Goal: Check status: Check status

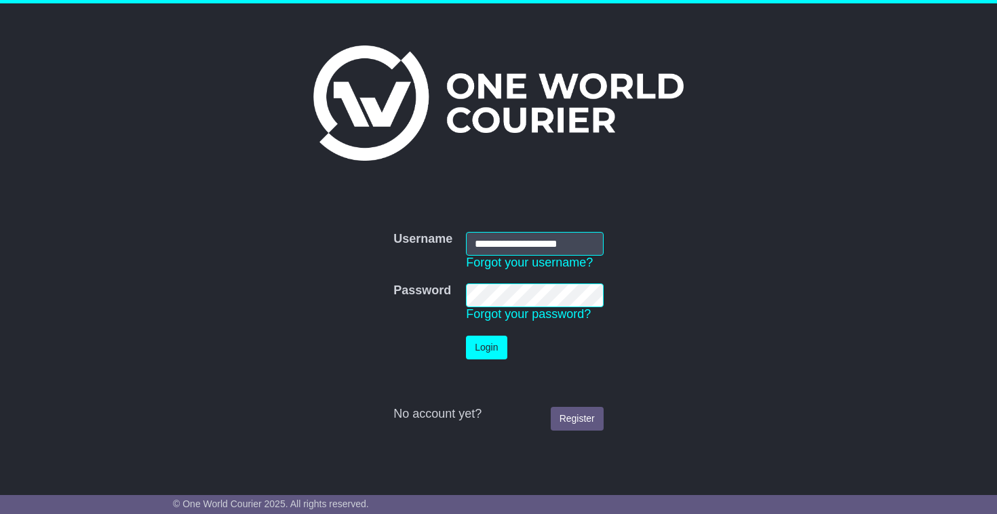
click at [485, 362] on td "Login" at bounding box center [534, 347] width 151 height 37
click at [486, 349] on button "Login" at bounding box center [486, 348] width 41 height 24
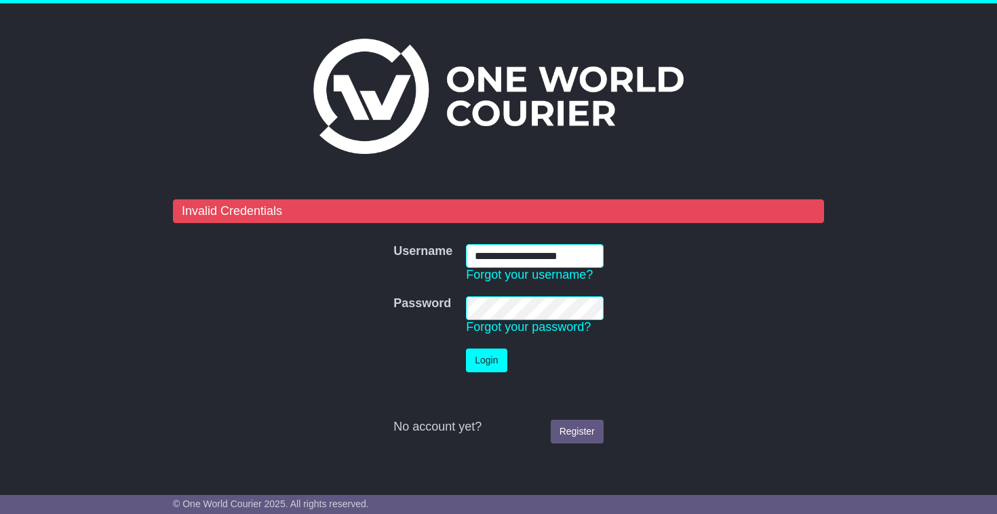
click at [532, 256] on input "**********" at bounding box center [535, 256] width 138 height 24
type input "**********"
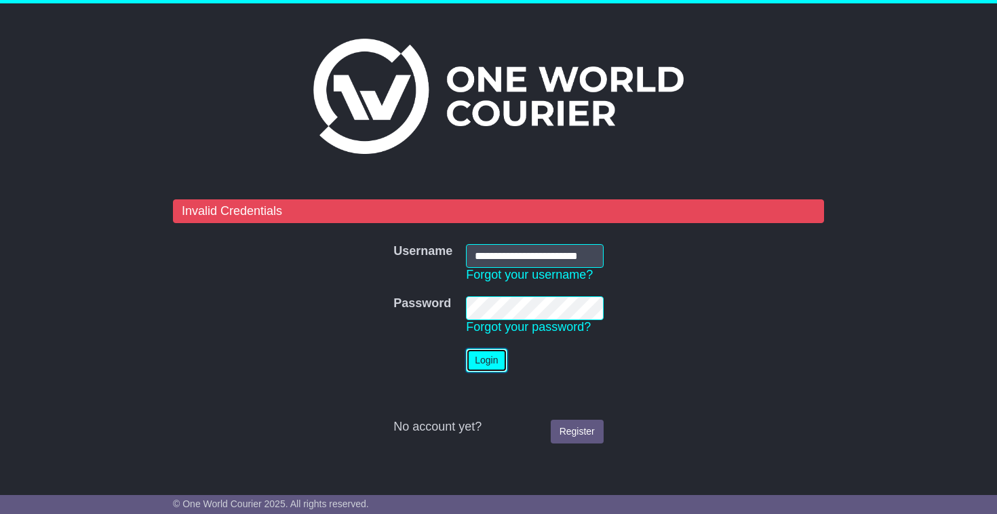
click at [500, 367] on button "Login" at bounding box center [486, 361] width 41 height 24
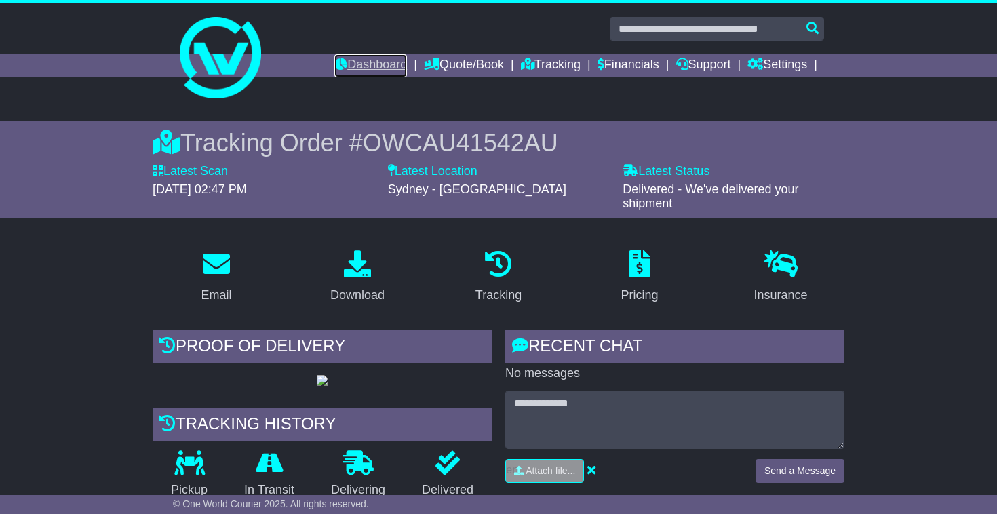
click at [364, 77] on link "Dashboard" at bounding box center [370, 65] width 73 height 23
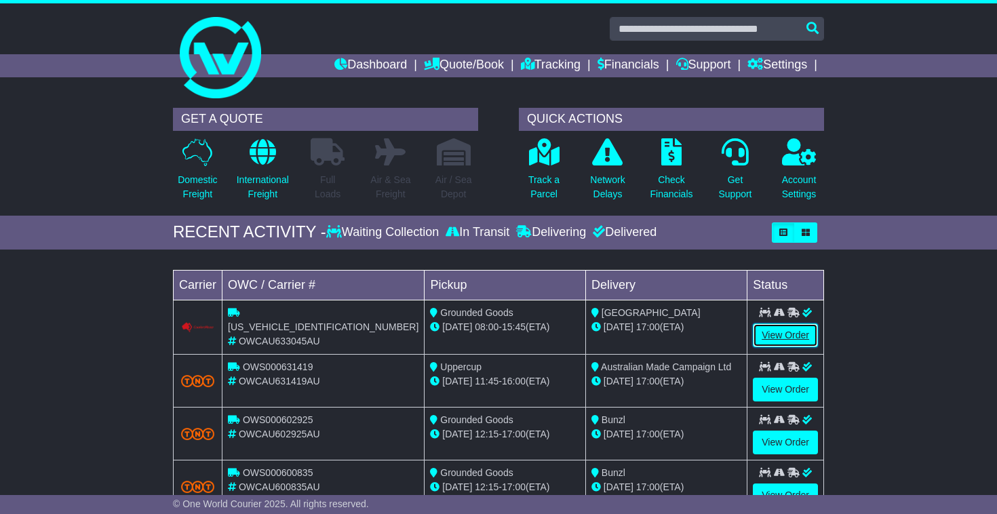
click at [782, 333] on link "View Order" at bounding box center [785, 336] width 65 height 24
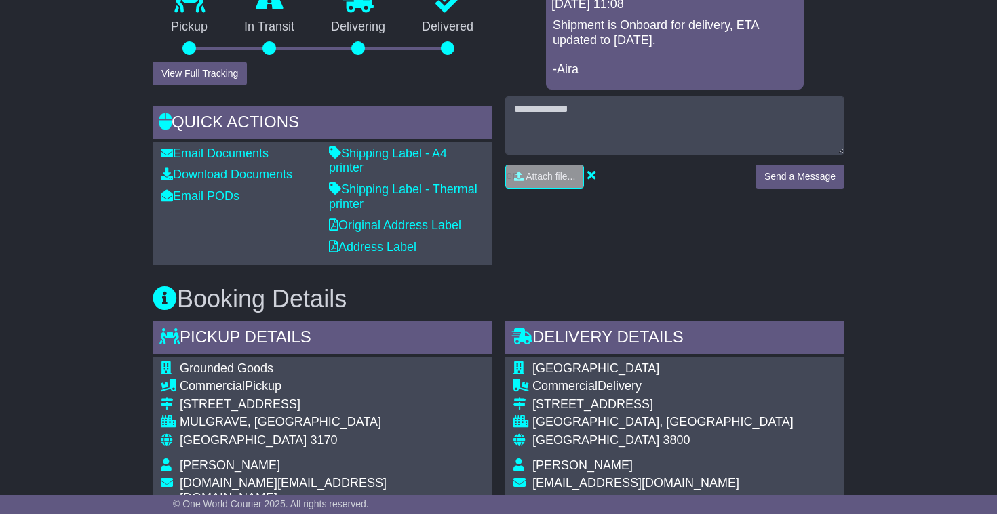
scroll to position [391, 0]
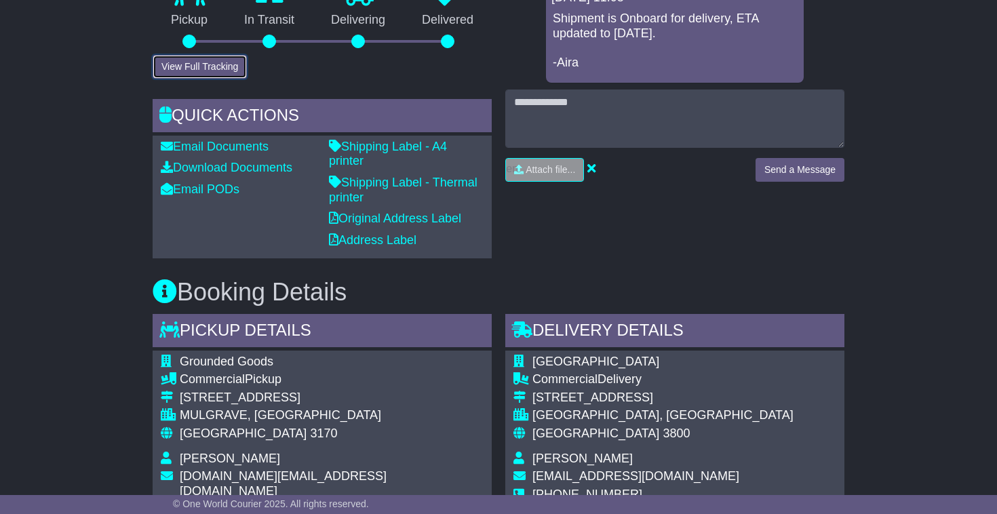
click at [221, 75] on button "View Full Tracking" at bounding box center [200, 67] width 94 height 24
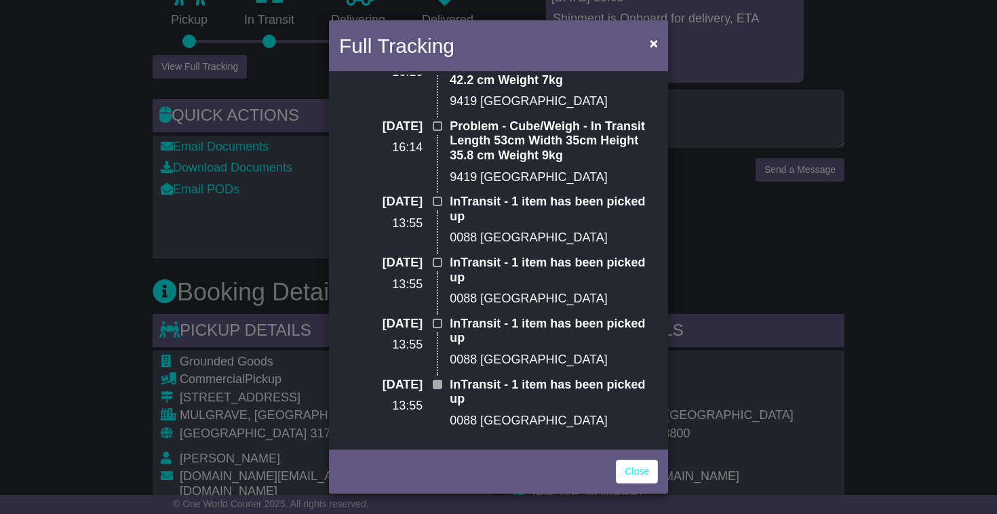
scroll to position [504, 0]
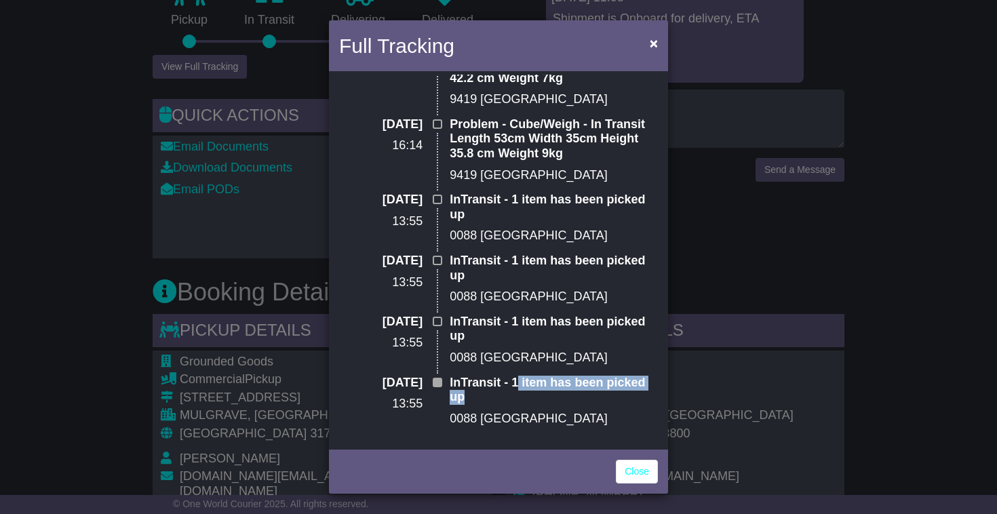
drag, startPoint x: 516, startPoint y: 384, endPoint x: 520, endPoint y: 394, distance: 11.2
click at [520, 396] on p "InTransit - 1 item has been picked up" at bounding box center [554, 390] width 208 height 29
click at [520, 393] on p "InTransit - 1 item has been picked up" at bounding box center [554, 390] width 208 height 29
click at [540, 423] on p "0088 melbourne" at bounding box center [554, 419] width 208 height 15
click at [540, 422] on p "0088 melbourne" at bounding box center [554, 419] width 208 height 15
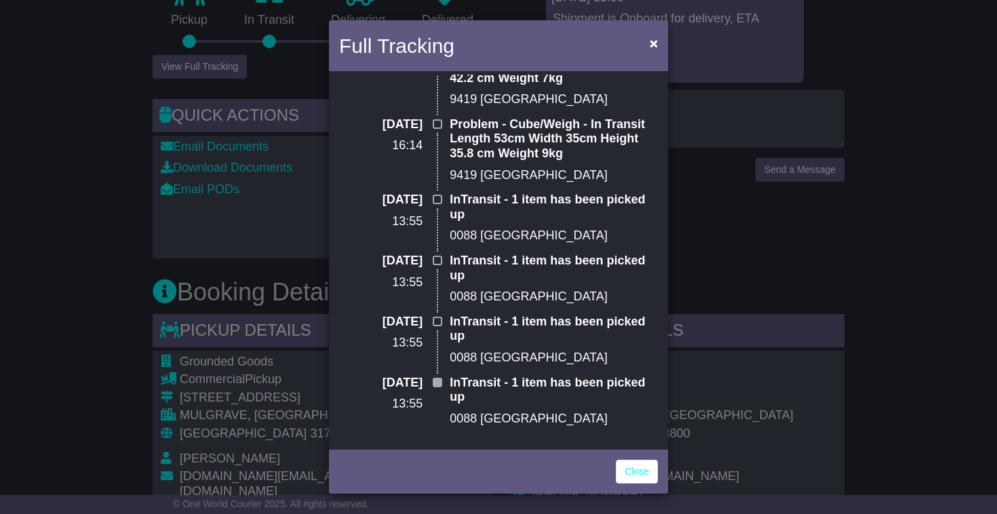
click at [569, 296] on p "0088 melbourne" at bounding box center [554, 297] width 208 height 15
click at [598, 195] on p "InTransit - 1 item has been picked up" at bounding box center [554, 207] width 208 height 29
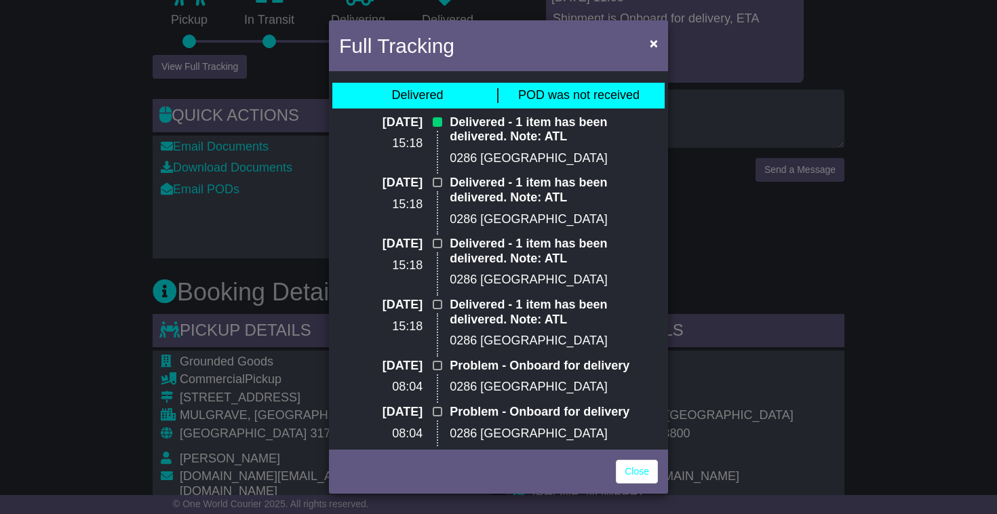
scroll to position [0, 0]
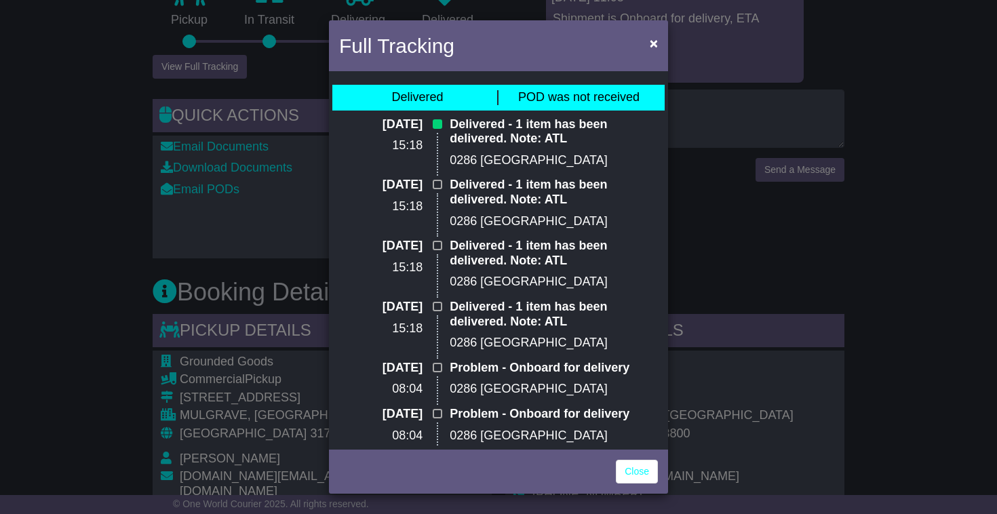
click at [110, 368] on div "Full Tracking × Delivered POD was not received 14 Aug 2025 15:18 Delivered - 1 …" at bounding box center [498, 257] width 997 height 514
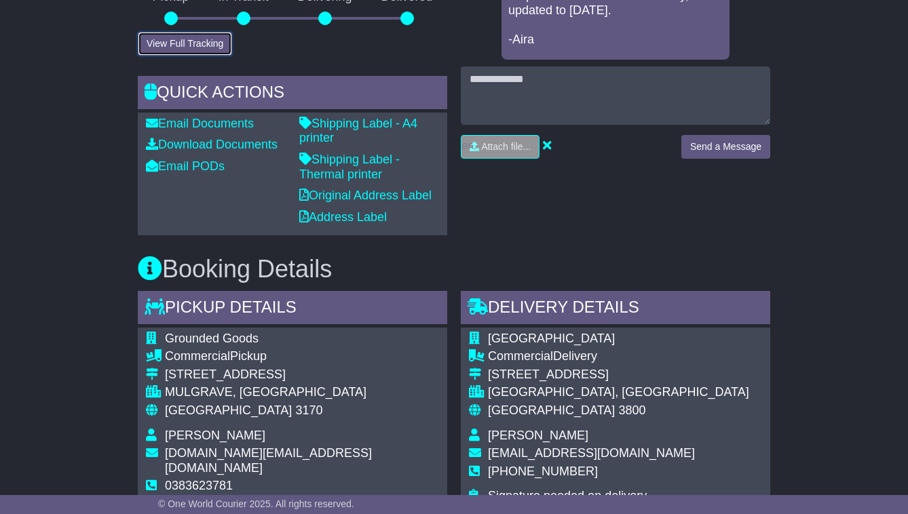
scroll to position [330, 0]
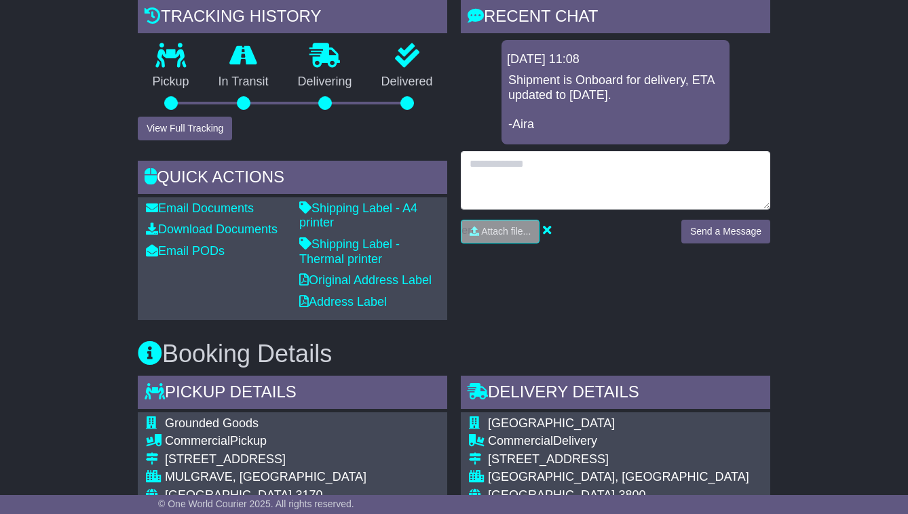
click at [553, 191] on textarea at bounding box center [615, 180] width 309 height 58
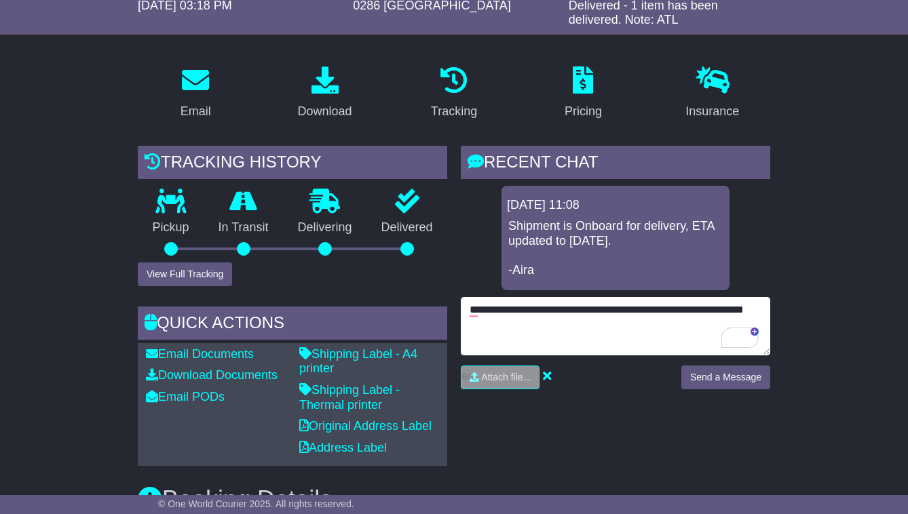
scroll to position [181, 0]
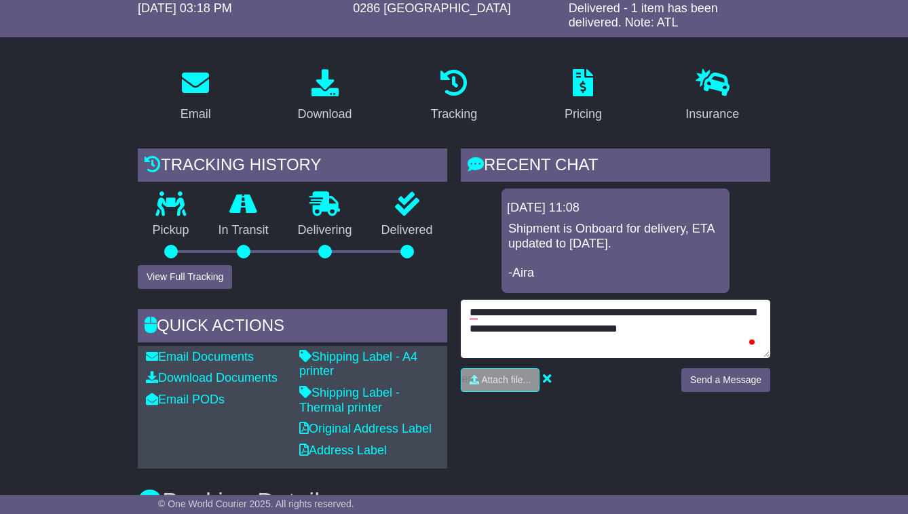
type textarea "**********"
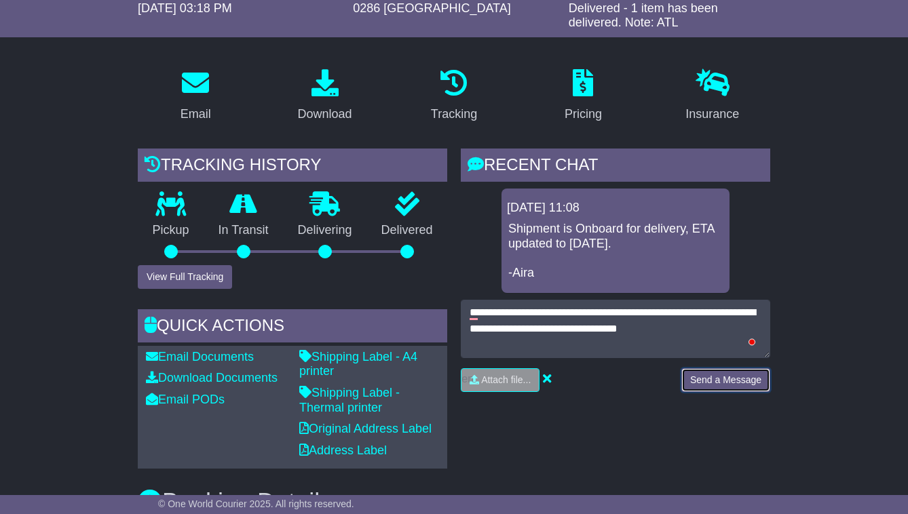
click at [731, 392] on button "Send a Message" at bounding box center [725, 380] width 89 height 24
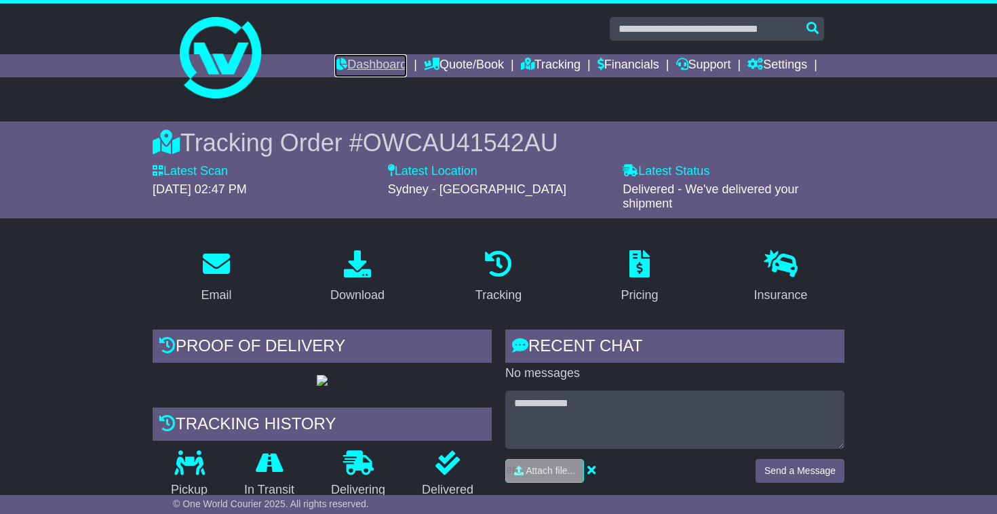
click at [351, 66] on link "Dashboard" at bounding box center [370, 65] width 73 height 23
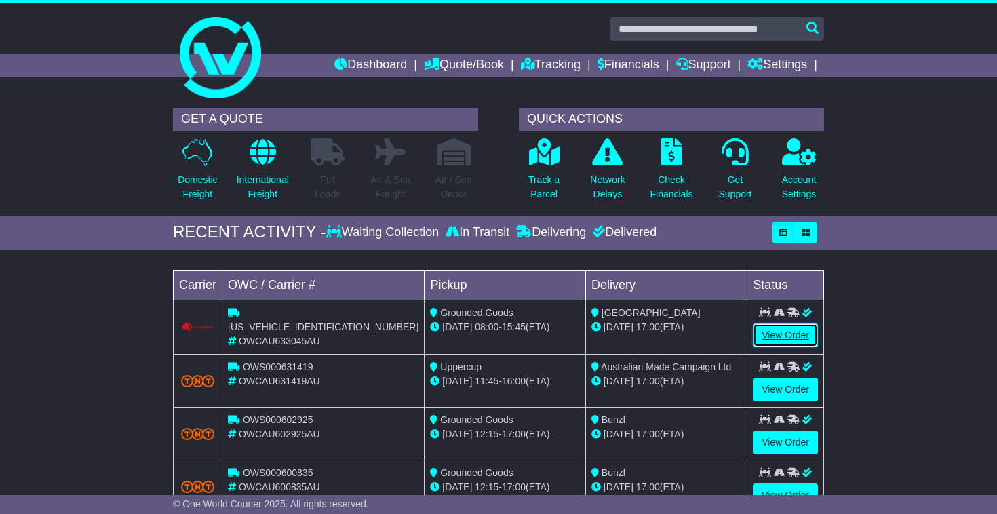
click at [806, 326] on link "View Order" at bounding box center [785, 336] width 65 height 24
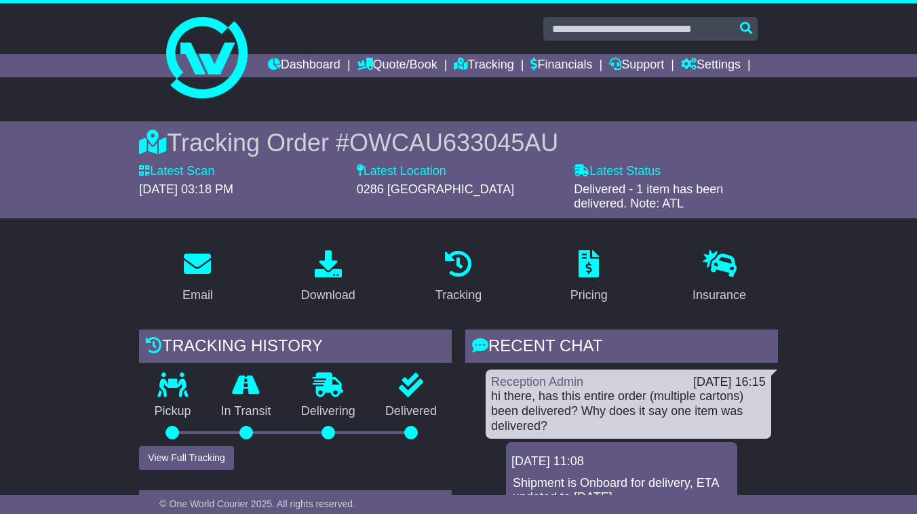
click at [347, 77] on ul "Dashboard Quote/Book Domestic International Saved Quotes Drafts Domestic Quote …" at bounding box center [513, 65] width 490 height 23
click at [341, 61] on link "Dashboard" at bounding box center [304, 65] width 73 height 23
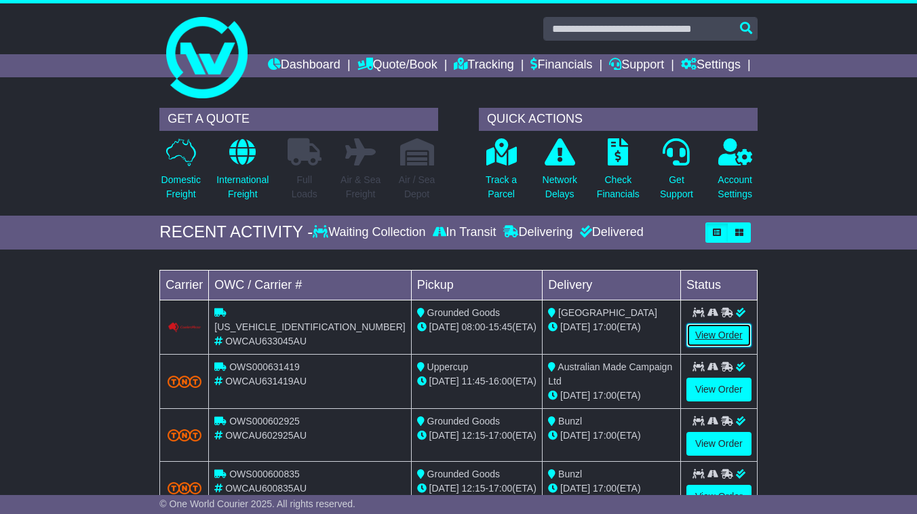
click at [708, 347] on link "View Order" at bounding box center [719, 336] width 65 height 24
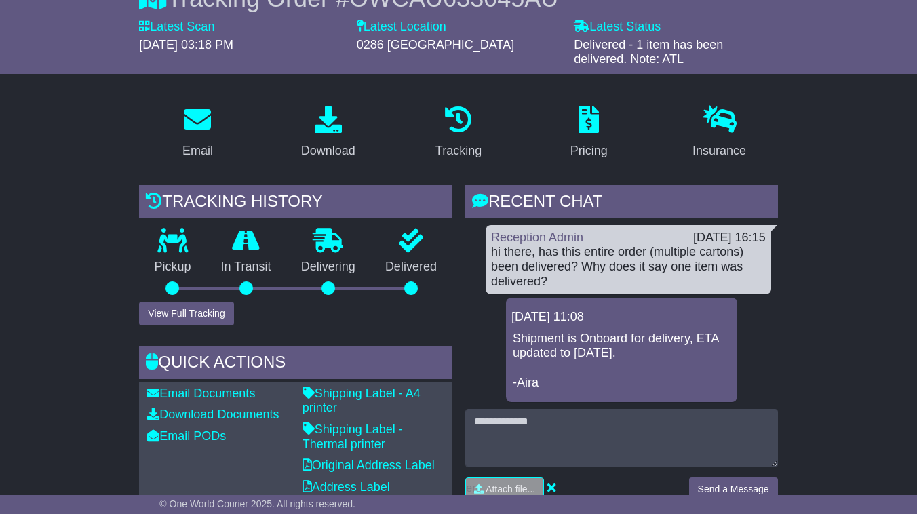
scroll to position [168, 0]
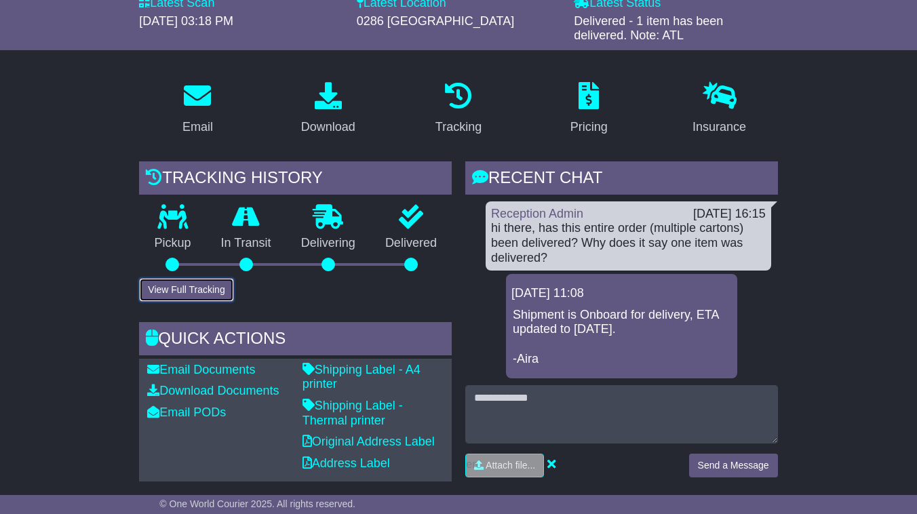
click at [201, 302] on button "View Full Tracking" at bounding box center [186, 290] width 94 height 24
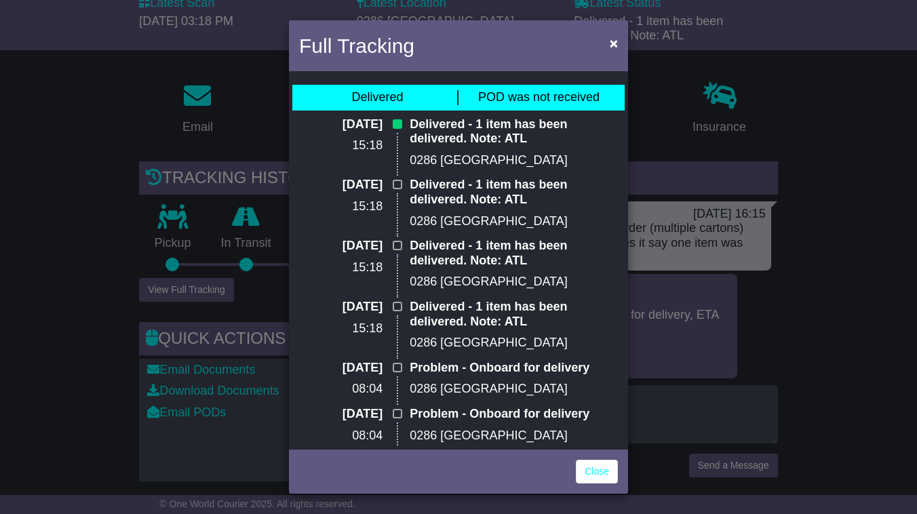
click at [484, 135] on p "Delivered - 1 item has been delivered. Note: ATL" at bounding box center [514, 131] width 208 height 29
click at [484, 190] on p "Delivered - 1 item has been delivered. Note: ATL" at bounding box center [514, 192] width 208 height 29
click at [494, 257] on p "Delivered - 1 item has been delivered. Note: ATL" at bounding box center [514, 253] width 208 height 29
click at [497, 302] on p "Delivered - 1 item has been delivered. Note: ATL" at bounding box center [514, 314] width 208 height 29
click at [63, 381] on div "Full Tracking × Delivered POD was not received 14 Aug 2025 15:18 Delivered - 1 …" at bounding box center [458, 257] width 917 height 514
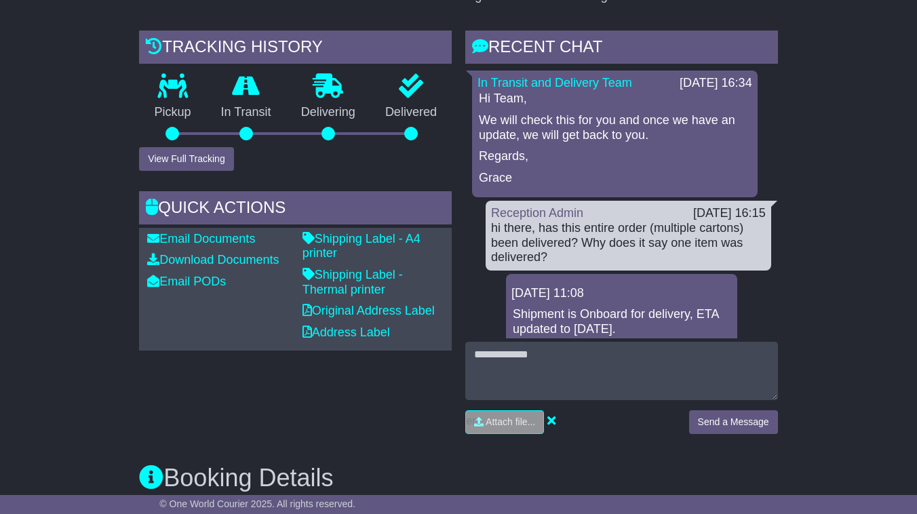
scroll to position [298, 0]
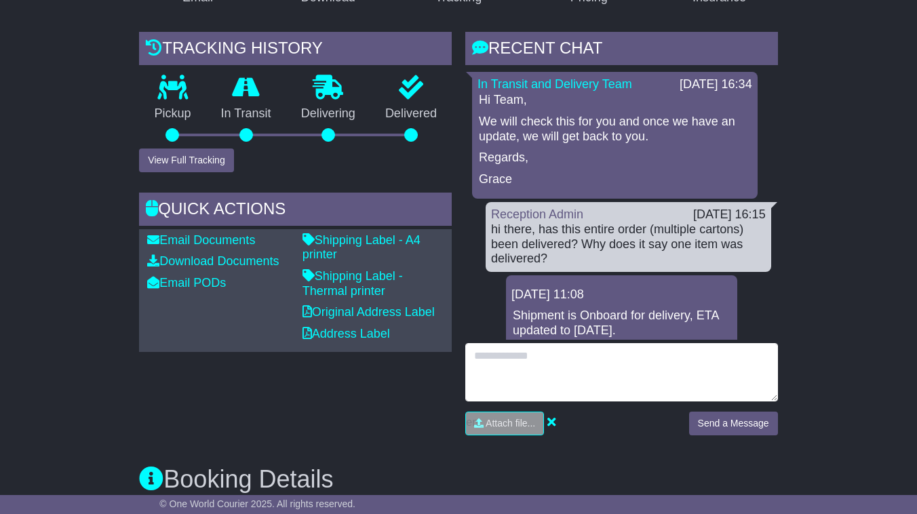
click at [579, 379] on textarea at bounding box center [621, 372] width 313 height 58
type textarea "**********"
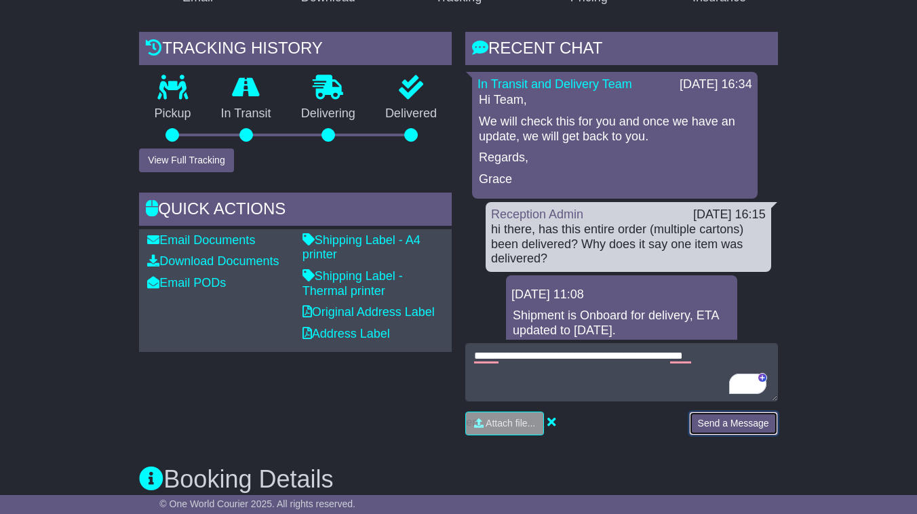
click at [757, 436] on button "Send a Message" at bounding box center [733, 424] width 89 height 24
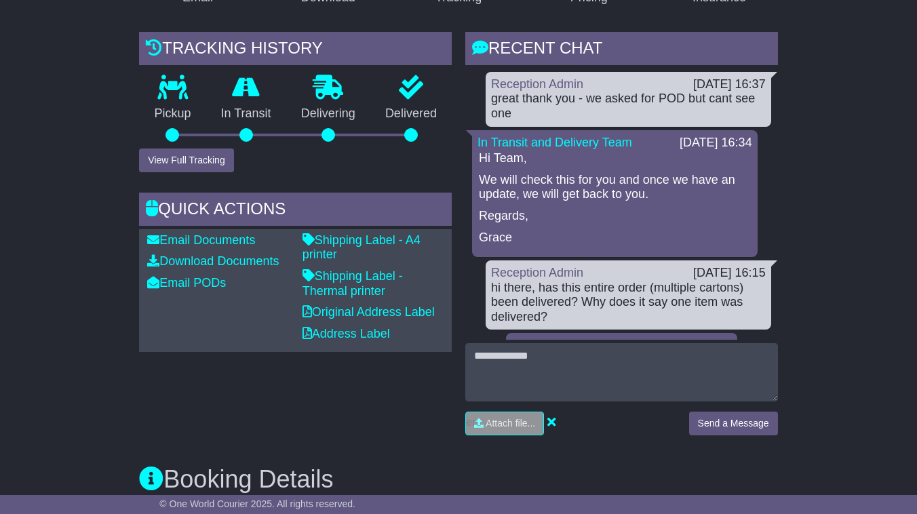
scroll to position [87, 0]
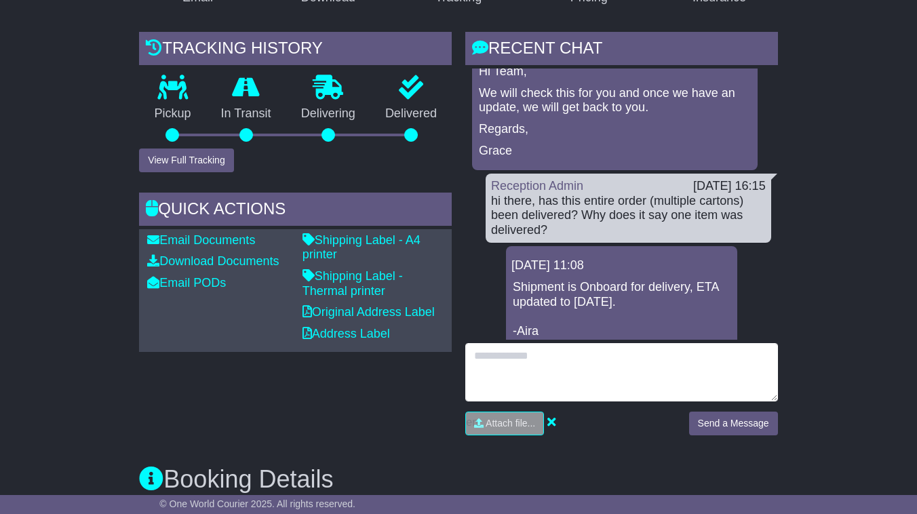
click at [581, 377] on textarea at bounding box center [621, 372] width 313 height 58
type textarea "*********"
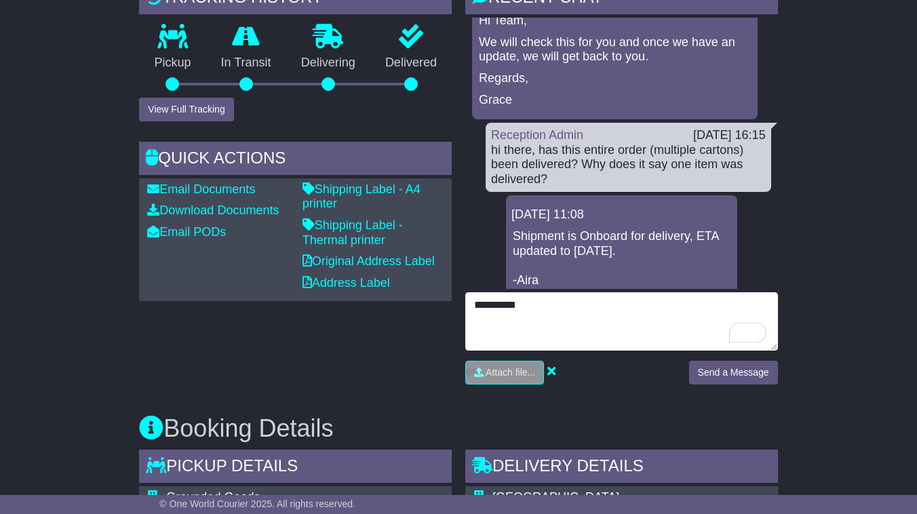
scroll to position [0, 0]
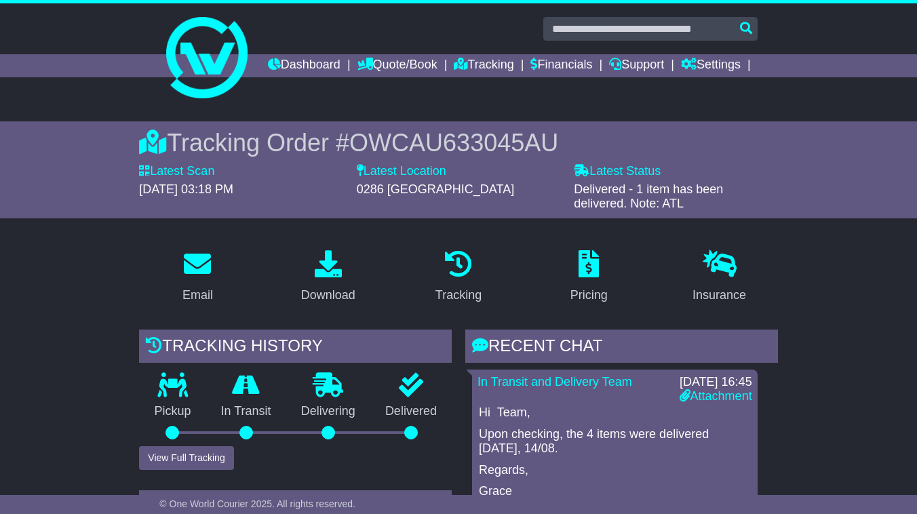
scroll to position [349, 0]
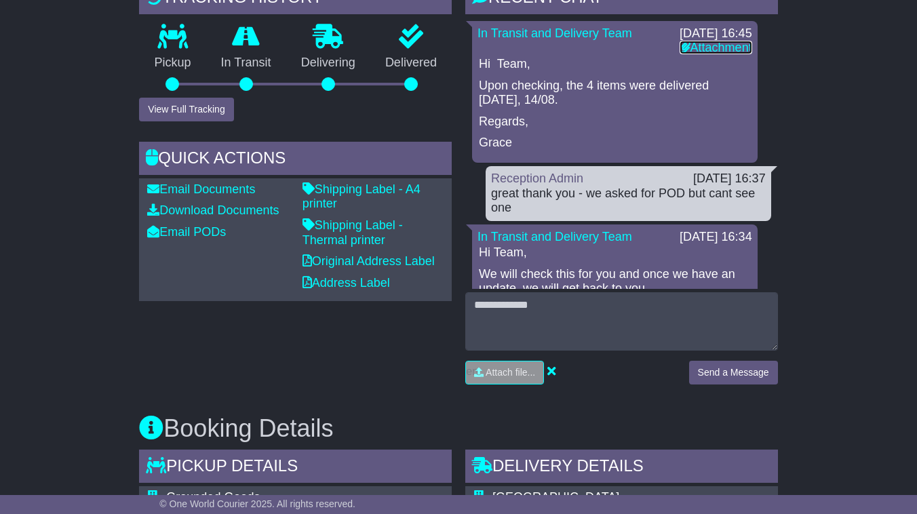
click at [715, 54] on link "Attachment" at bounding box center [716, 48] width 73 height 14
